Goal: Browse casually

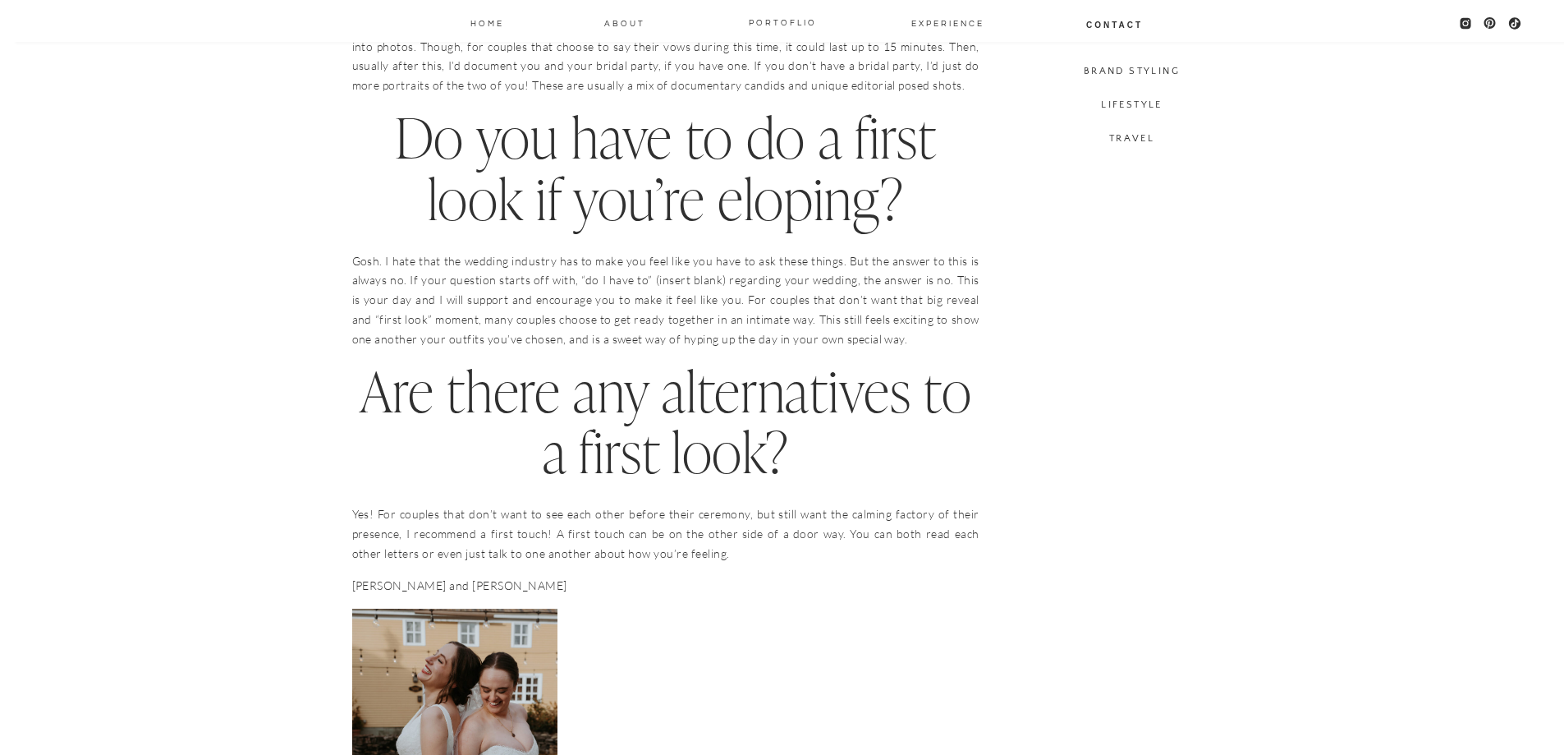
scroll to position [985, 0]
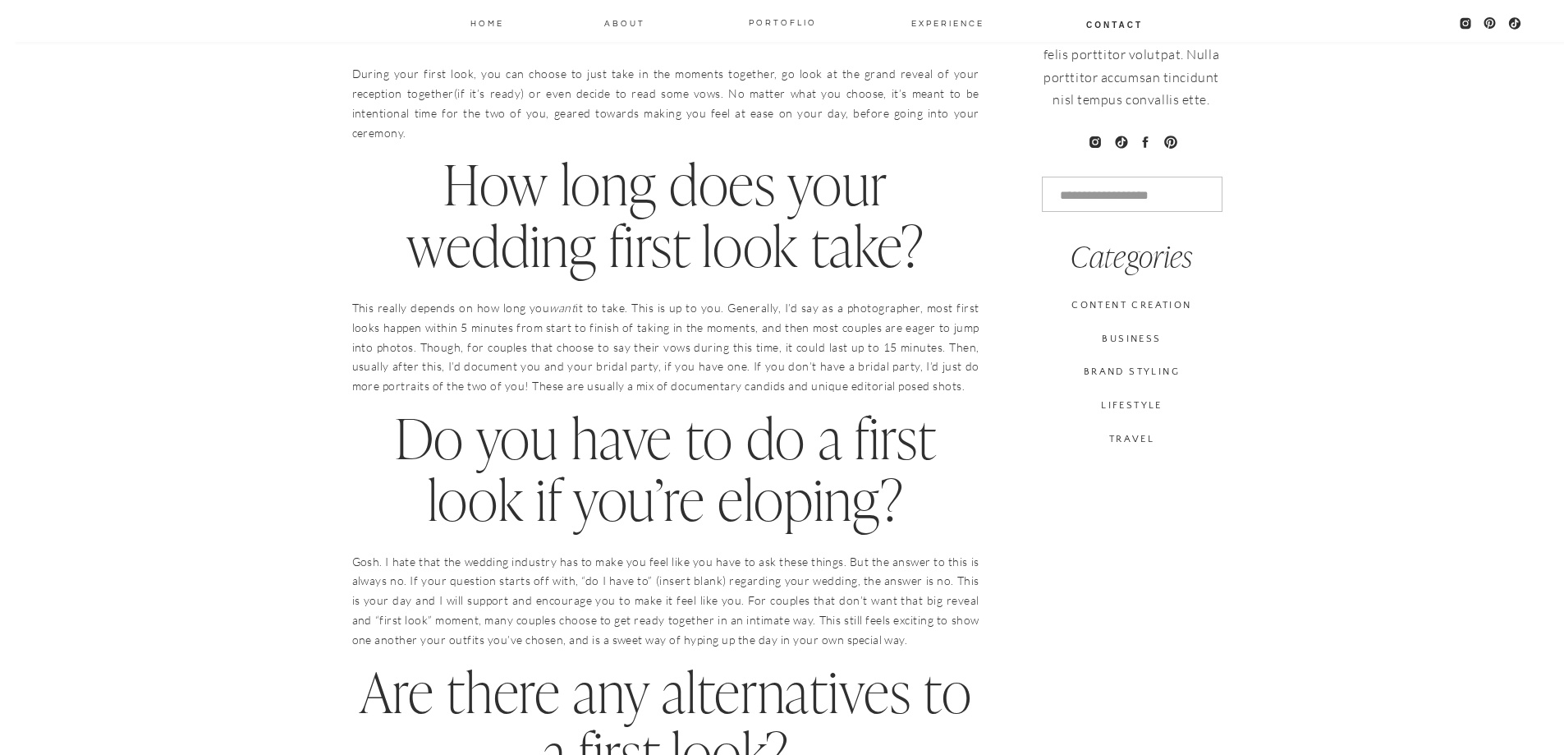
click at [1144, 140] on icon at bounding box center [1145, 141] width 6 height 11
click at [1144, 143] on icon at bounding box center [1145, 141] width 6 height 11
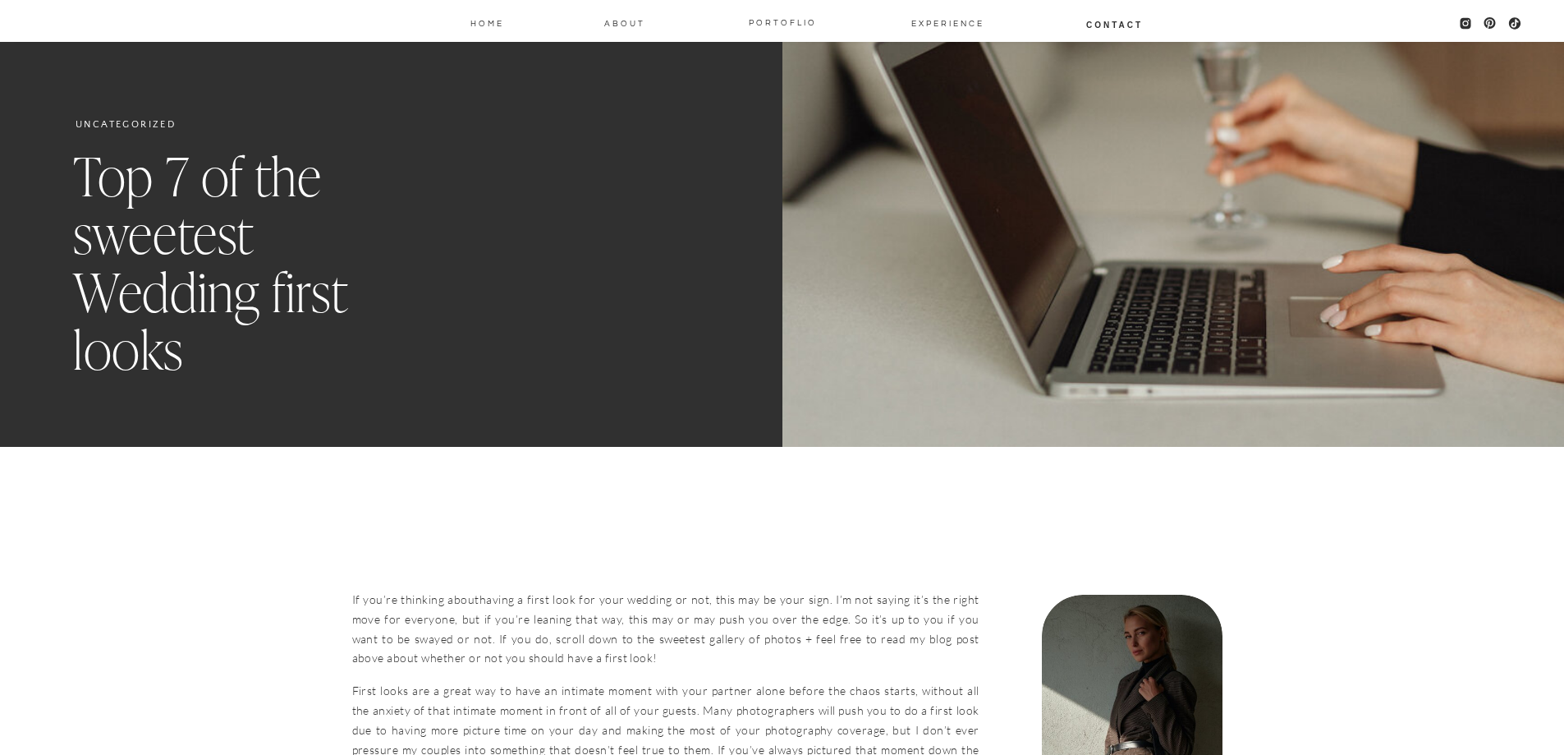
scroll to position [0, 0]
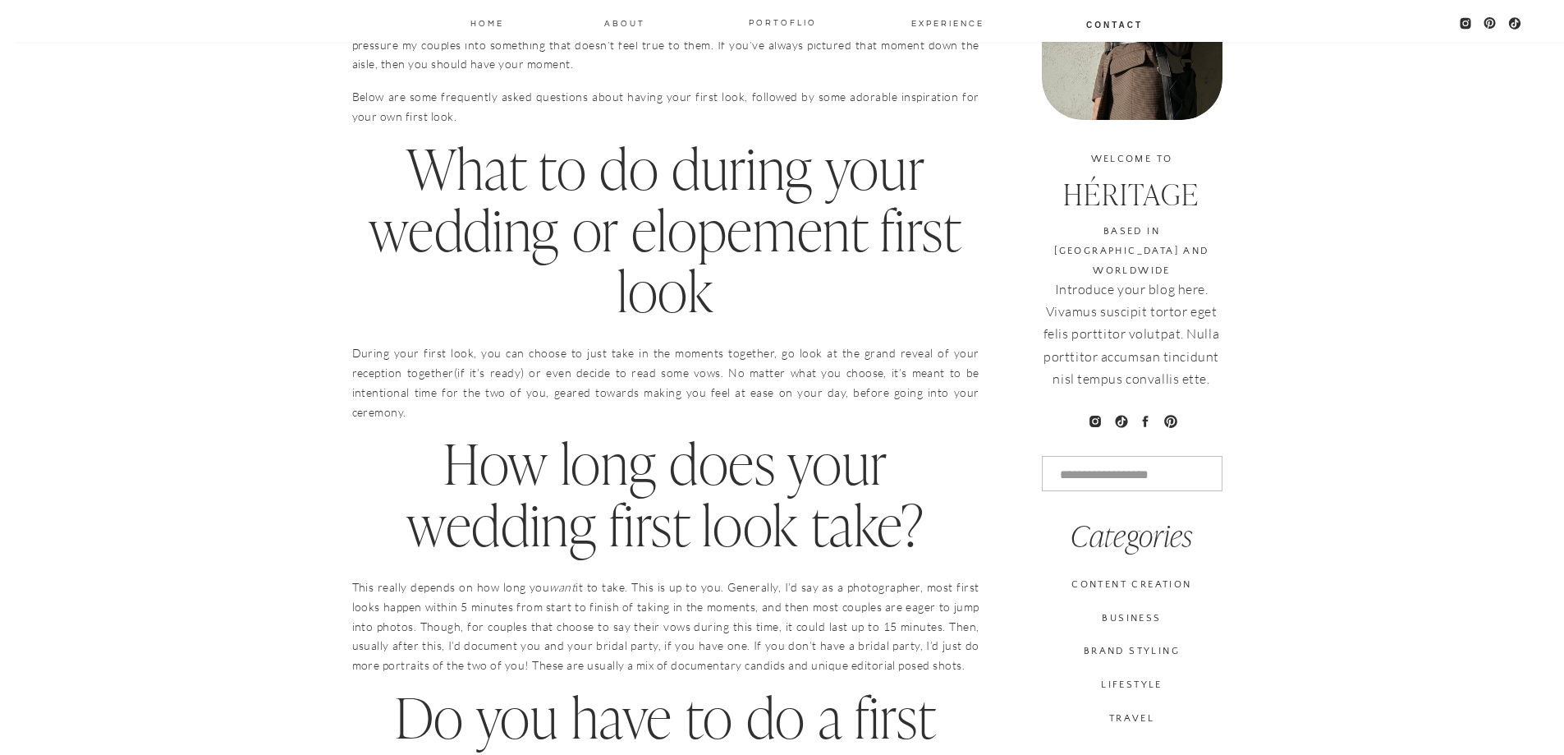
scroll to position [657, 0]
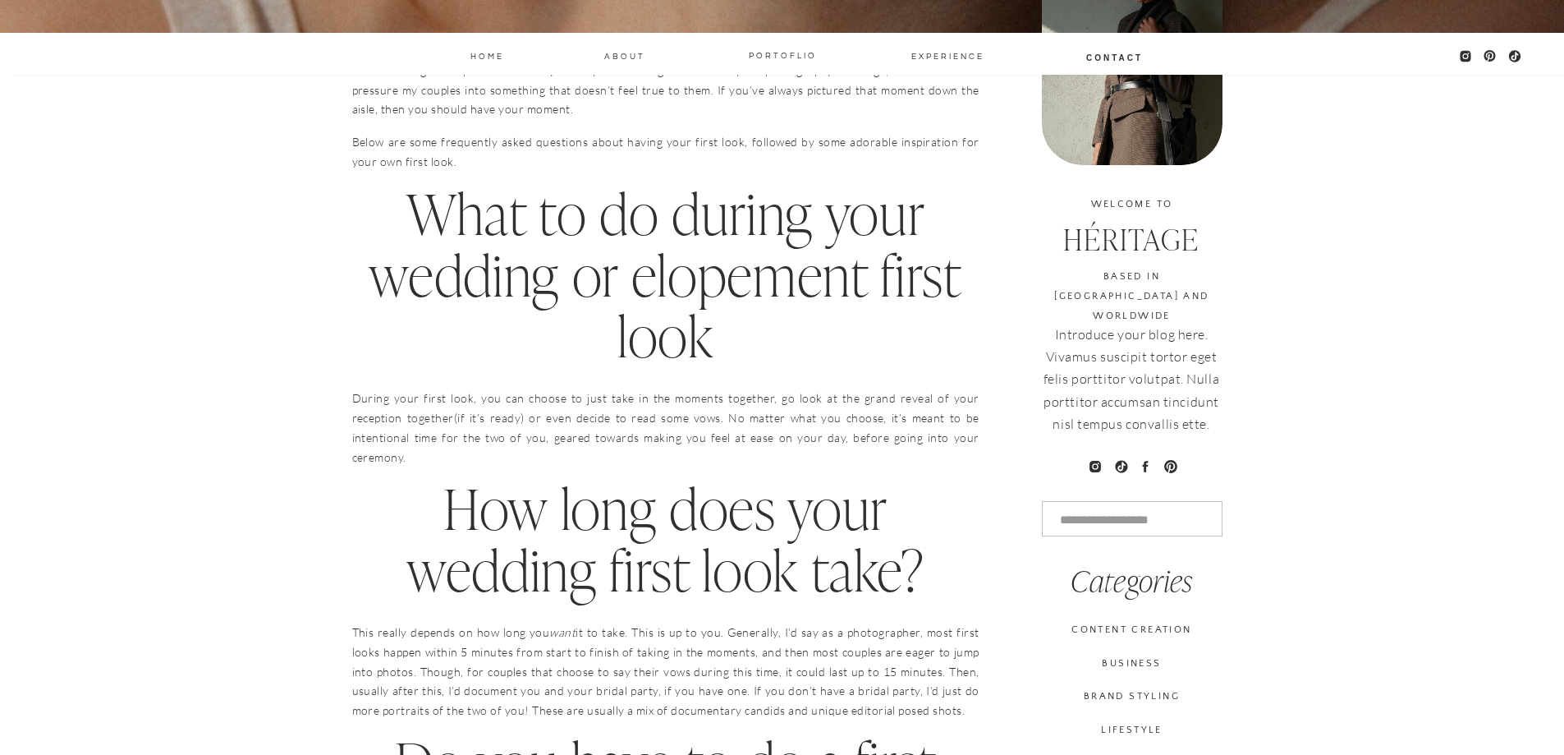
scroll to position [657, 0]
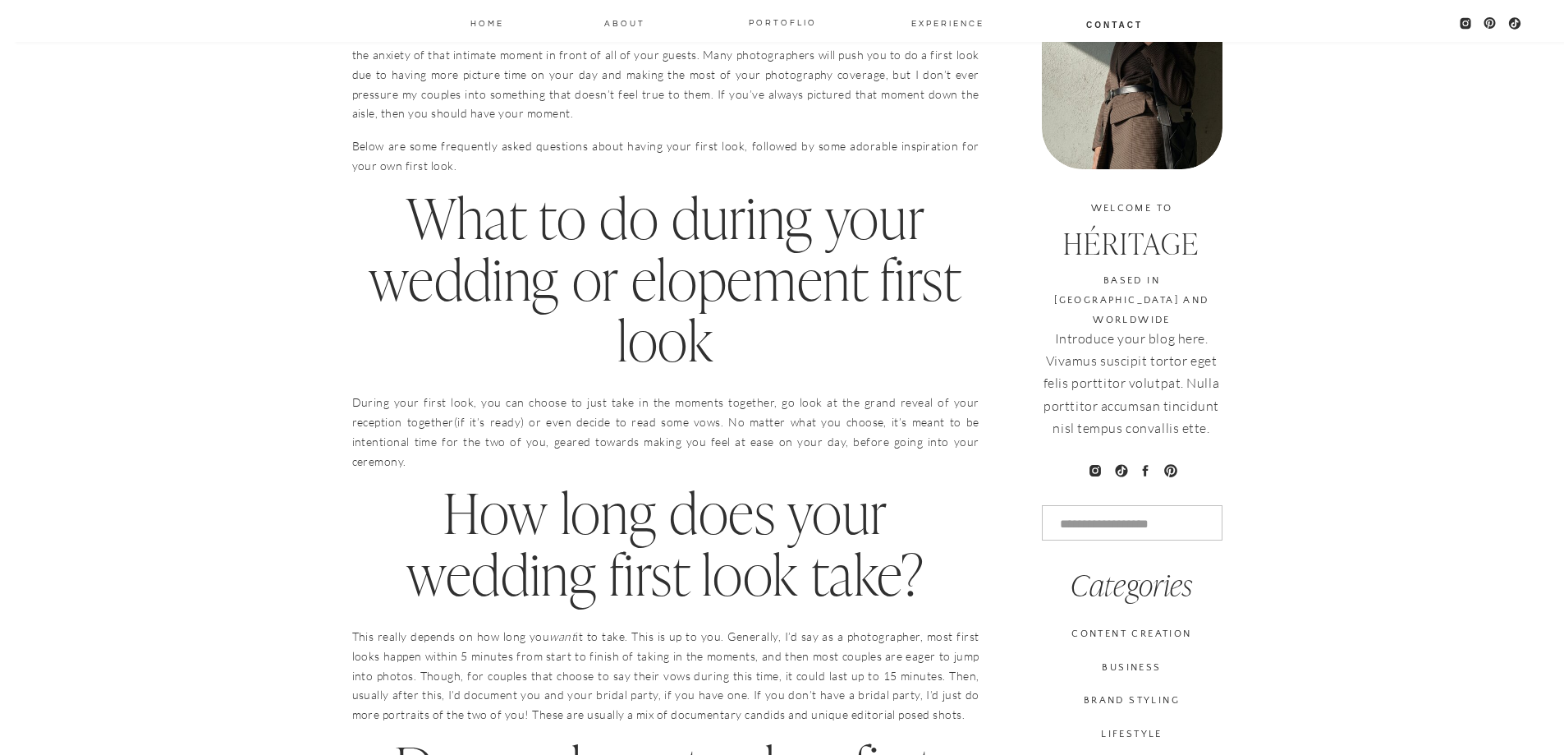
click at [1146, 470] on icon at bounding box center [1145, 470] width 6 height 11
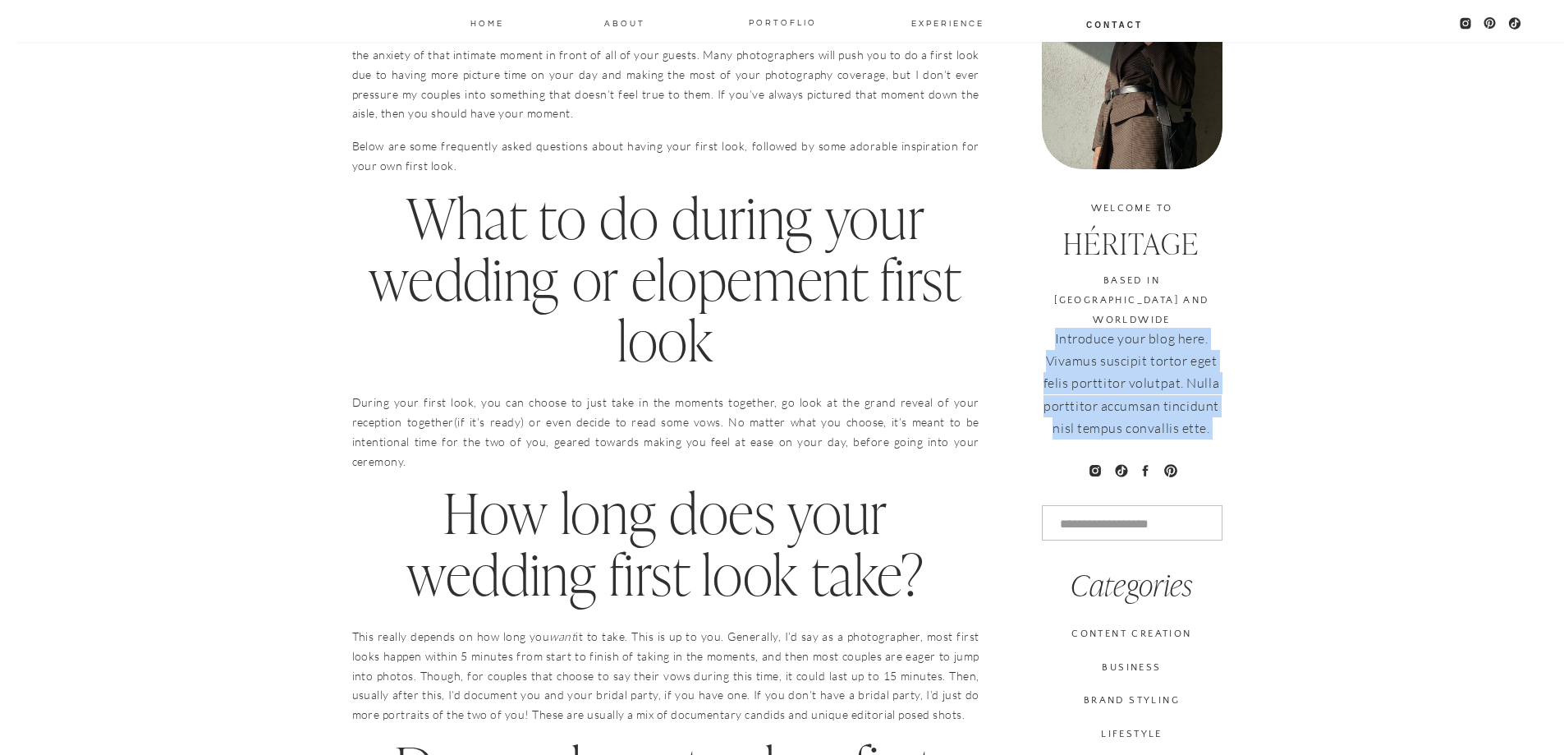
click at [1145, 470] on icon at bounding box center [1145, 470] width 6 height 11
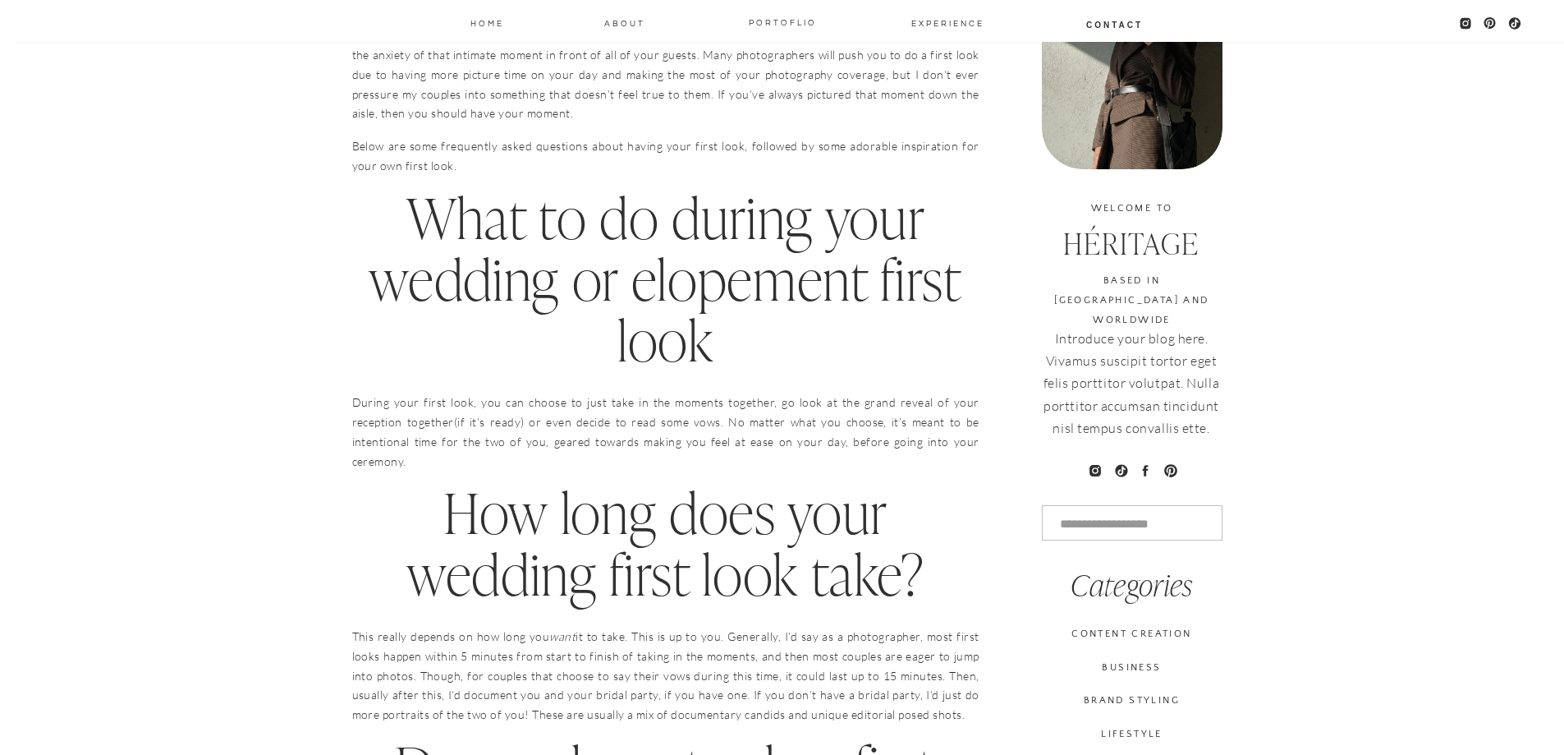
click at [1145, 470] on icon at bounding box center [1145, 470] width 6 height 11
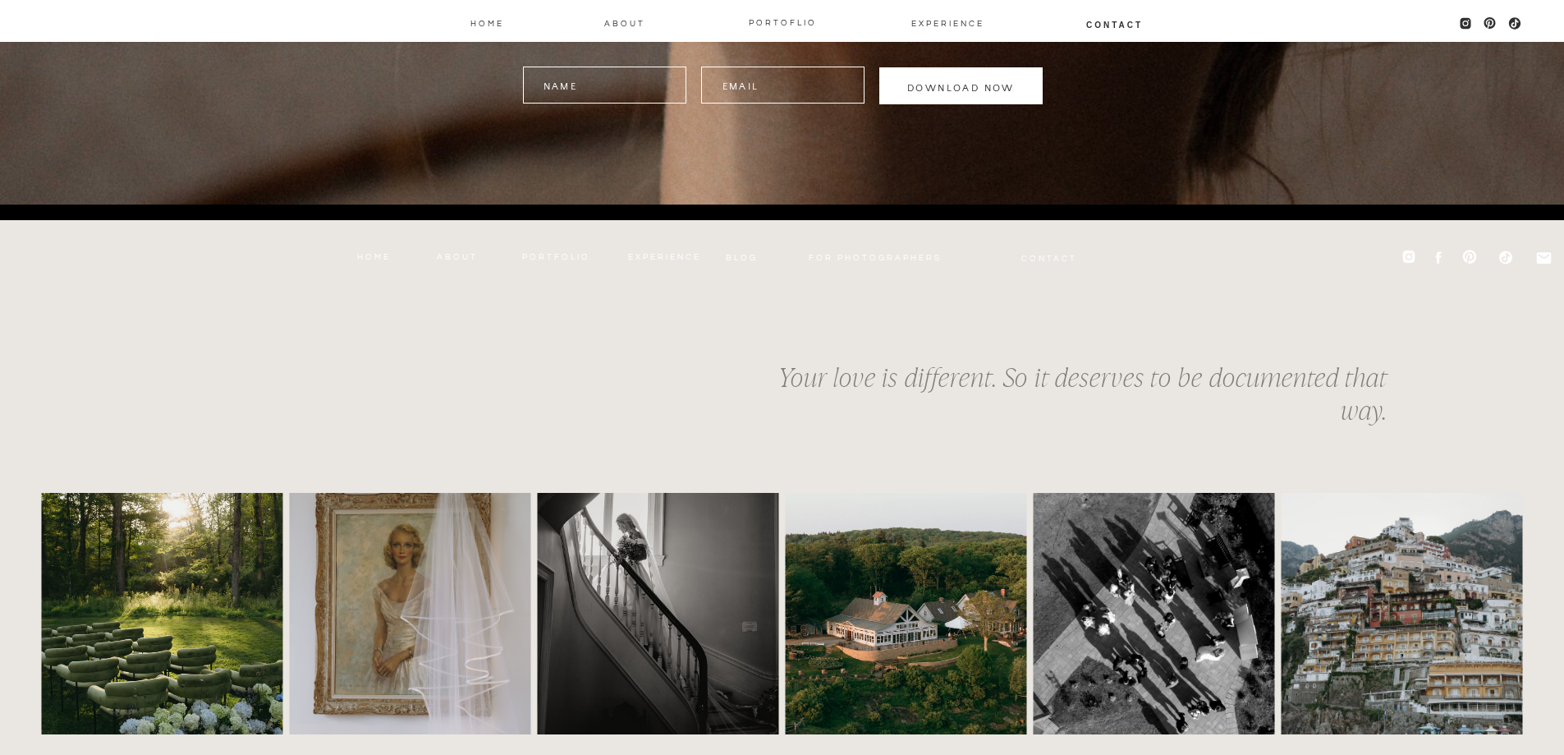
scroll to position [10757, 0]
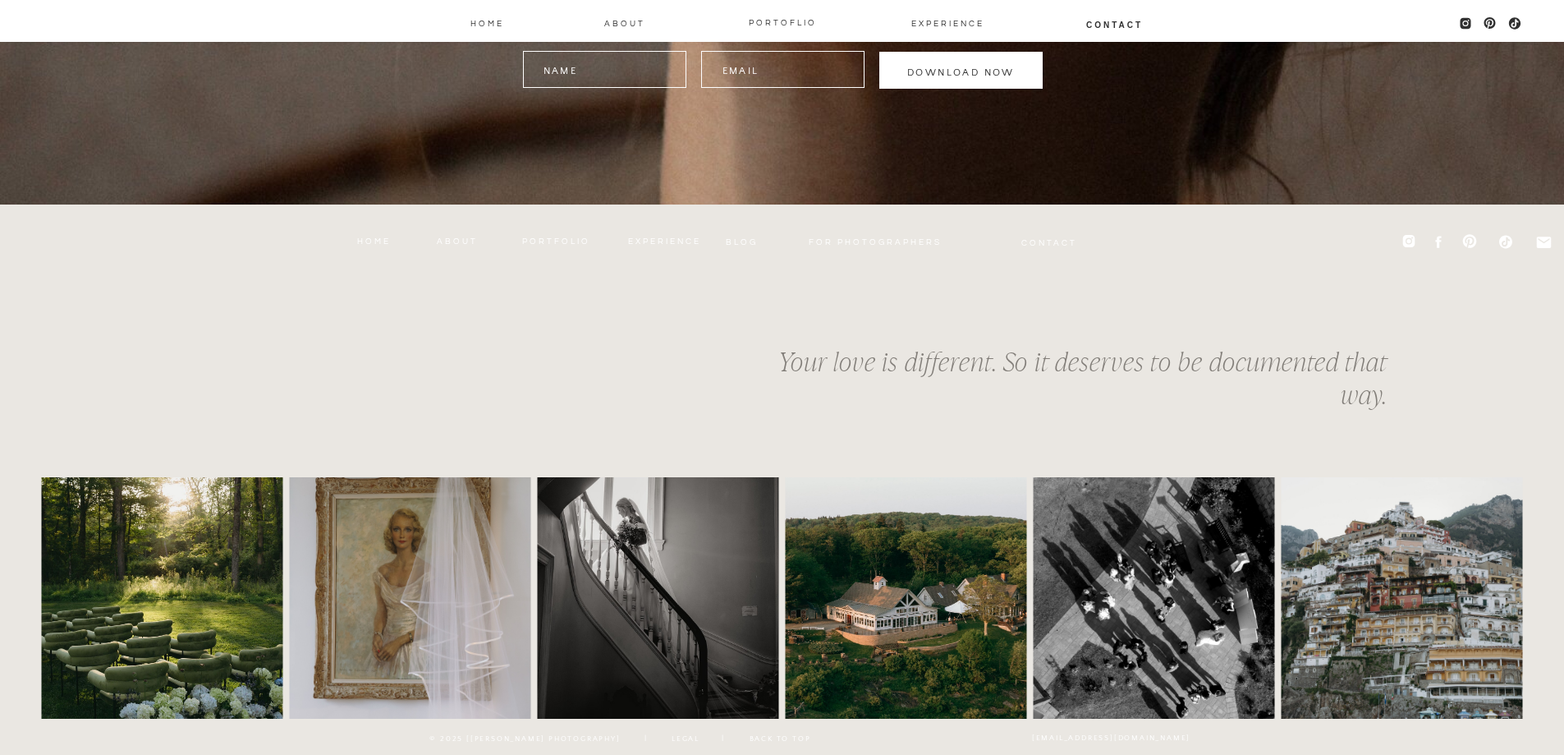
click at [1441, 241] on icon at bounding box center [1438, 242] width 16 height 16
